Goal: Task Accomplishment & Management: Manage account settings

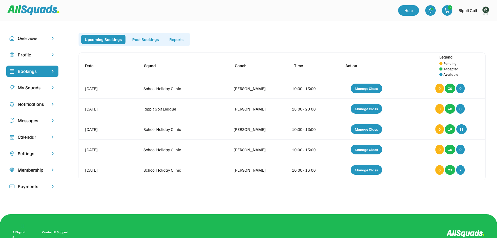
click at [40, 69] on div "Bookings" at bounding box center [32, 71] width 29 height 7
click at [35, 89] on div "My Squads" at bounding box center [32, 87] width 29 height 7
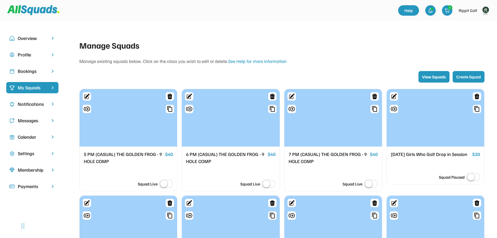
click at [146, 114] on div at bounding box center [129, 117] width 98 height 57
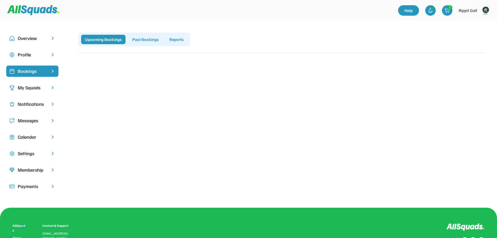
click at [38, 89] on div "My Squads" at bounding box center [32, 87] width 29 height 7
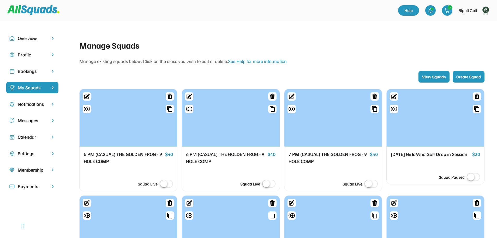
click at [231, 115] on div at bounding box center [231, 117] width 98 height 57
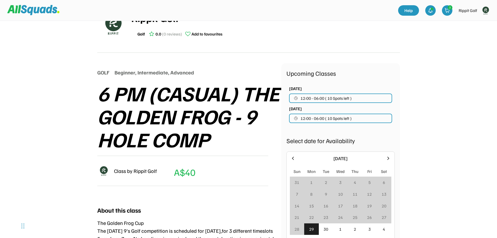
scroll to position [52, 0]
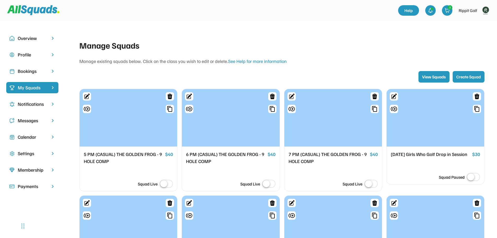
click at [249, 153] on div "6 PM (CASUAL) THE GOLDEN FROG - 9 HOLE COMP" at bounding box center [225, 158] width 79 height 14
click at [50, 76] on div "Bookings" at bounding box center [32, 71] width 52 height 11
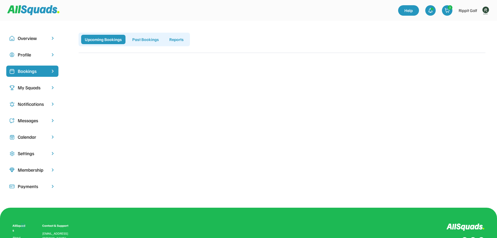
click at [25, 90] on div "My Squads" at bounding box center [32, 87] width 29 height 7
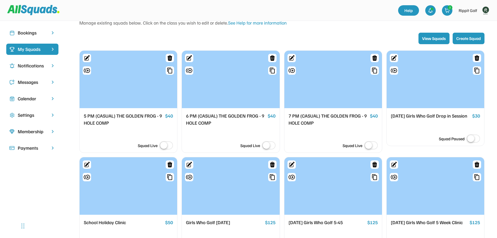
scroll to position [52, 0]
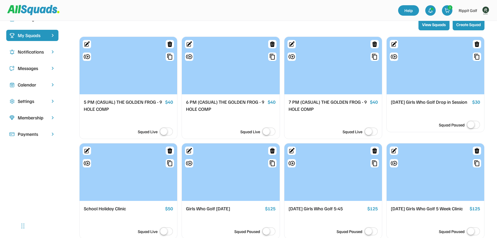
click at [205, 101] on div "6 PM (CASUAL) THE GOLDEN FROG - 9 HOLE COMP" at bounding box center [225, 105] width 79 height 14
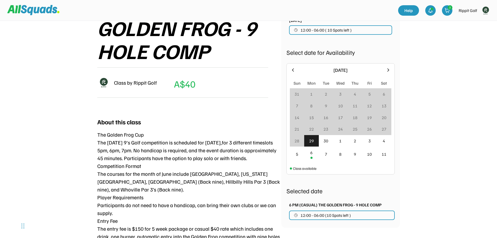
scroll to position [157, 0]
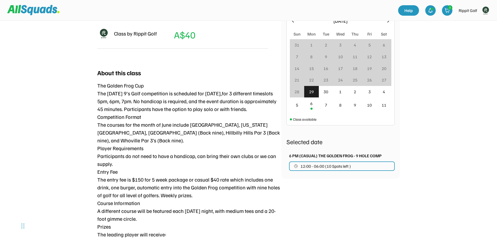
click at [313, 90] on div "29" at bounding box center [311, 92] width 5 height 6
click at [310, 93] on div "29" at bounding box center [311, 92] width 5 height 6
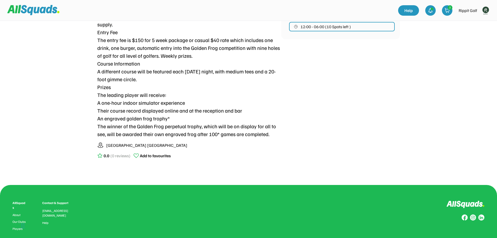
scroll to position [347, 0]
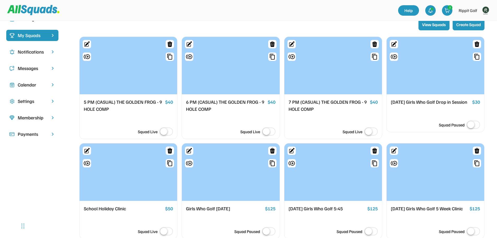
scroll to position [26, 0]
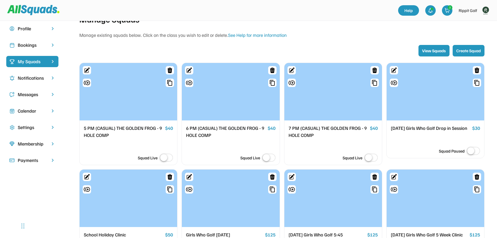
click at [432, 47] on button "View Squads" at bounding box center [434, 50] width 31 height 11
click at [431, 49] on button "View Squads" at bounding box center [434, 50] width 31 height 11
click at [437, 53] on button "View Squads" at bounding box center [434, 50] width 31 height 11
click at [433, 10] on img at bounding box center [430, 10] width 5 height 5
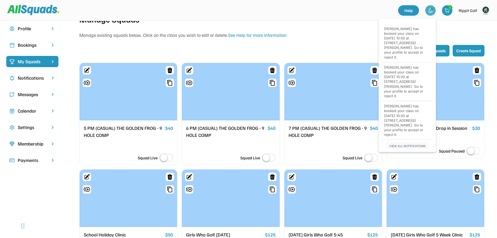
scroll to position [52, 0]
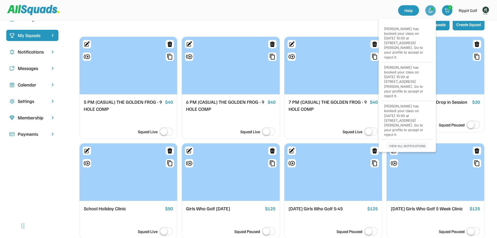
click at [336, 5] on div at bounding box center [202, 10] width 391 height 15
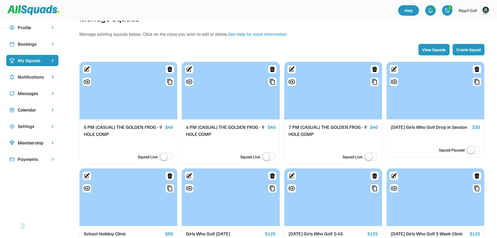
scroll to position [0, 0]
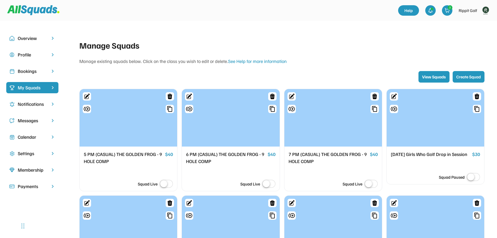
click at [32, 55] on div "Profile" at bounding box center [32, 54] width 29 height 7
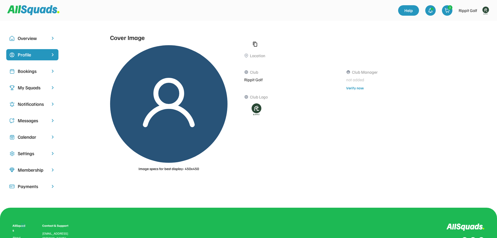
click at [31, 136] on div "Calendar" at bounding box center [32, 136] width 29 height 7
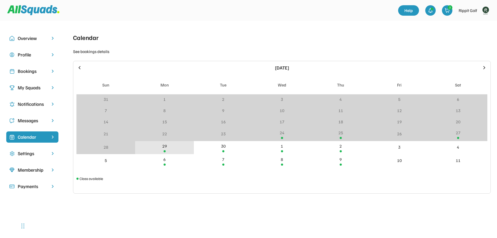
click at [156, 147] on div "29" at bounding box center [164, 147] width 59 height 13
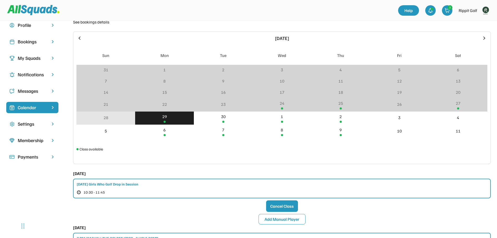
scroll to position [157, 0]
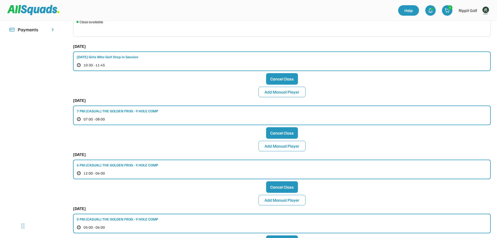
click at [128, 162] on div "6 PM (CASUAL) THE GOLDEN FROG - 9 HOLE COMP" at bounding box center [117, 164] width 81 height 5
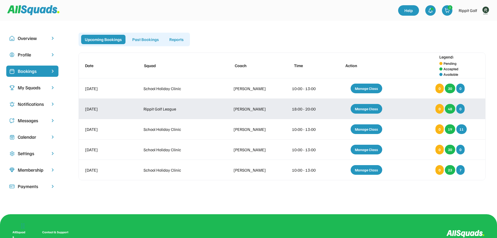
click at [369, 109] on div "Manage Class" at bounding box center [367, 109] width 32 height 10
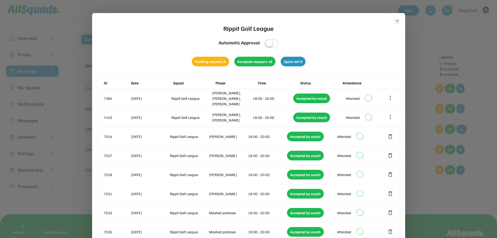
click at [399, 23] on button "close" at bounding box center [397, 20] width 5 height 5
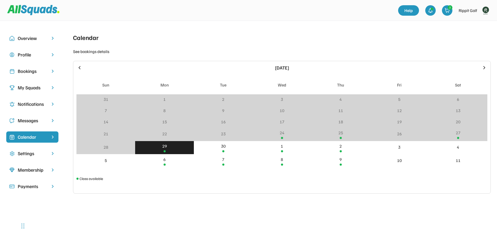
scroll to position [81, 0]
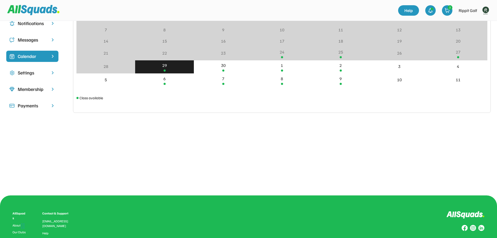
click at [34, 58] on div "Calendar" at bounding box center [32, 56] width 29 height 7
click at [161, 67] on div "29" at bounding box center [164, 66] width 59 height 13
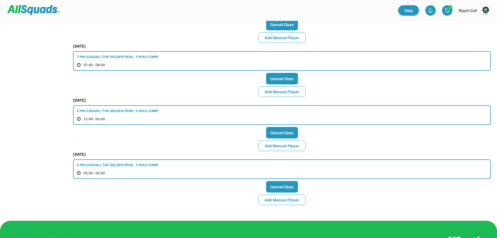
scroll to position [211, 0]
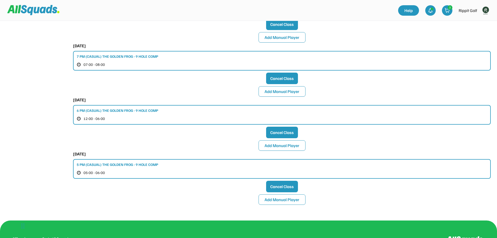
click at [128, 108] on div "6 PM (CASUAL) THE GOLDEN FROG - 9 HOLE COMP" at bounding box center [117, 110] width 81 height 5
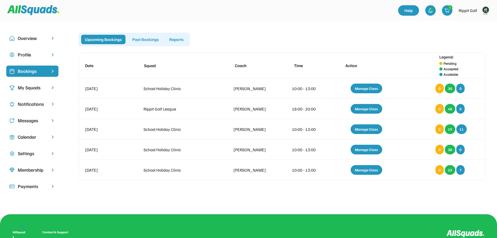
click at [136, 37] on div "Past Bookings" at bounding box center [146, 39] width 34 height 9
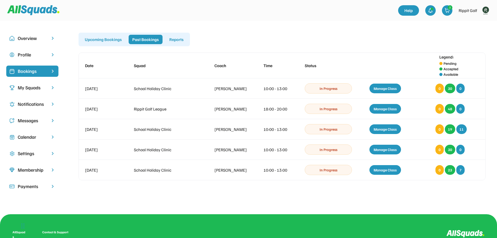
click at [102, 40] on div "Upcoming Bookings" at bounding box center [103, 39] width 44 height 9
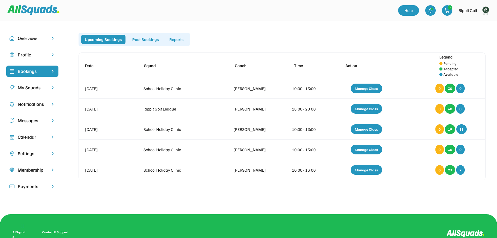
click at [22, 136] on div "Calendar" at bounding box center [32, 136] width 29 height 7
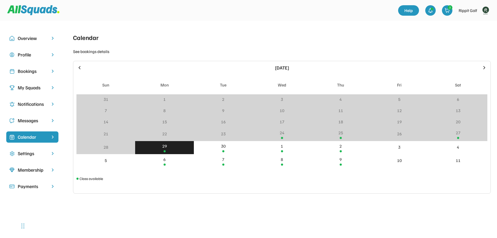
click at [161, 151] on div "29" at bounding box center [164, 147] width 59 height 13
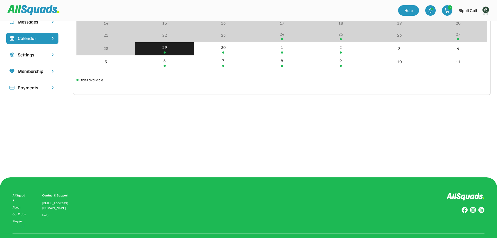
scroll to position [104, 0]
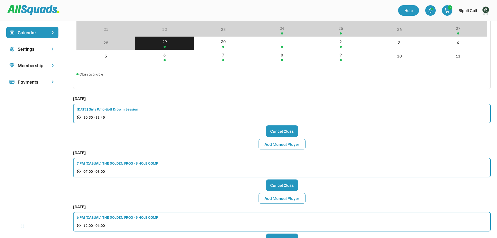
click at [117, 216] on div "6 PM (CASUAL) THE GOLDEN FROG - 9 HOLE COMP" at bounding box center [117, 216] width 81 height 5
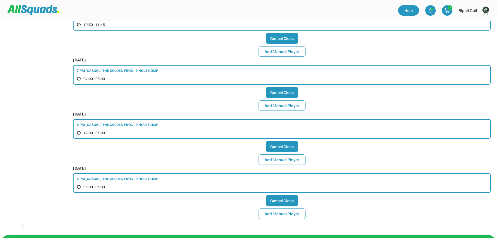
scroll to position [211, 0]
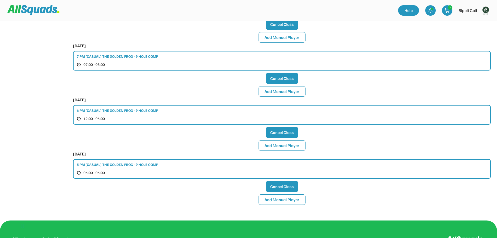
click at [97, 110] on div "6 PM (CASUAL) THE GOLDEN FROG - 9 HOLE COMP" at bounding box center [117, 110] width 81 height 5
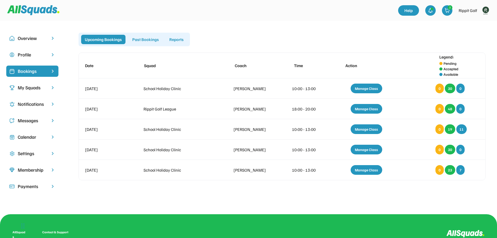
click at [140, 38] on div "Past Bookings" at bounding box center [146, 39] width 34 height 9
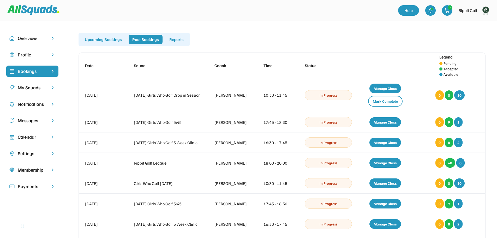
click at [27, 87] on div "My Squads" at bounding box center [32, 87] width 29 height 7
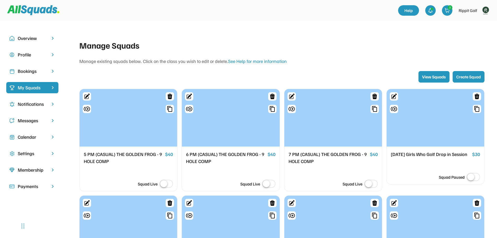
click at [261, 134] on div at bounding box center [231, 117] width 98 height 57
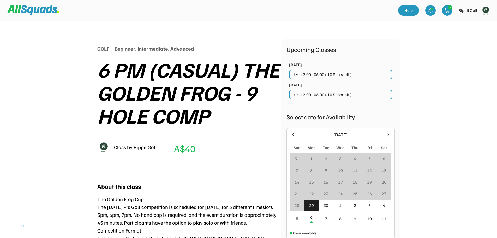
scroll to position [52, 0]
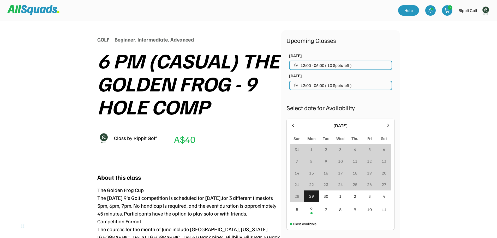
click at [353, 65] on button "12:00 - 06:00 ( 10 Spots left )" at bounding box center [340, 65] width 103 height 9
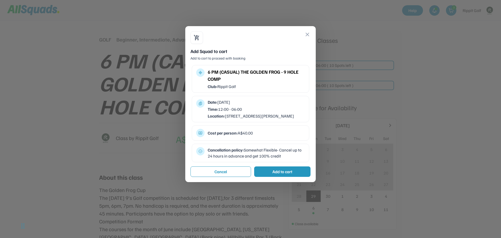
click at [358, 86] on div at bounding box center [250, 119] width 501 height 238
click at [306, 34] on button "close" at bounding box center [307, 34] width 6 height 6
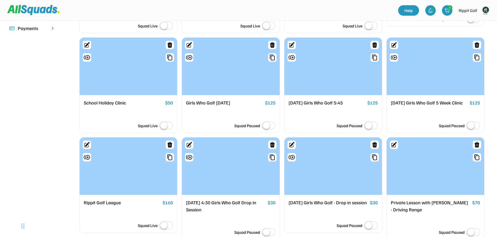
scroll to position [157, 0]
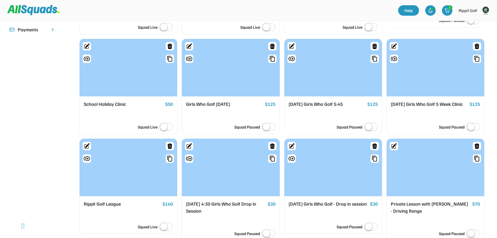
click at [421, 73] on div at bounding box center [436, 67] width 98 height 57
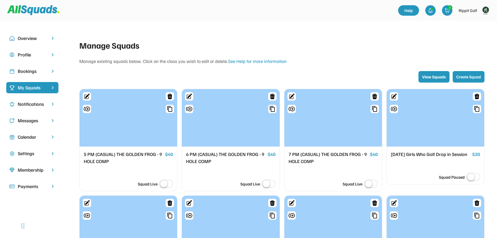
click at [38, 73] on div "Bookings" at bounding box center [32, 71] width 29 height 7
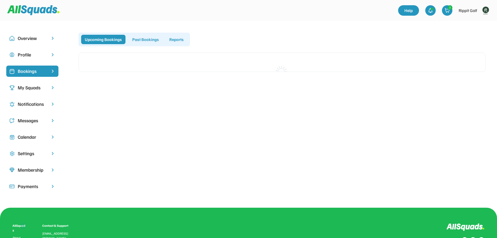
click at [36, 103] on div "Notifications" at bounding box center [32, 104] width 29 height 7
